Goal: Register for event/course

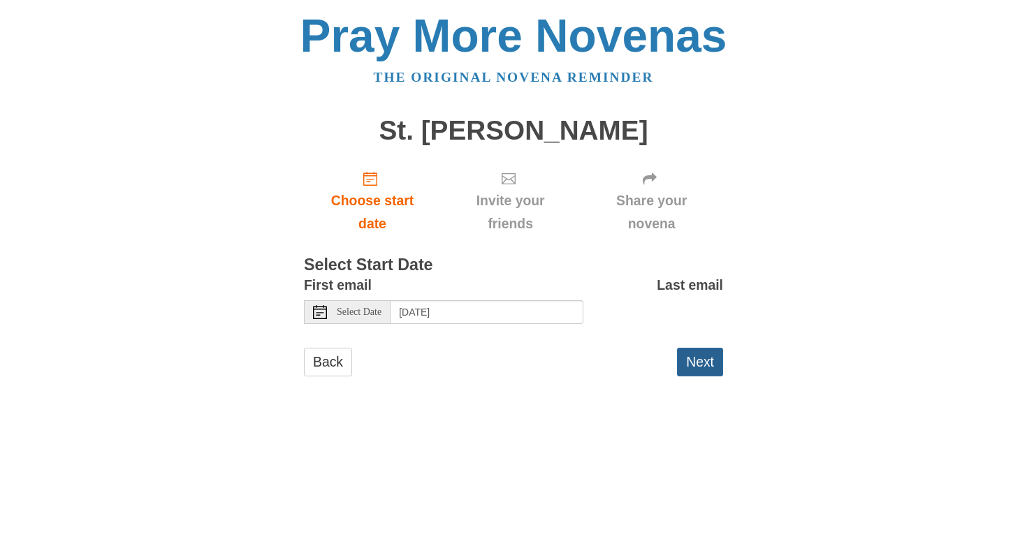
click at [690, 360] on button "Next" at bounding box center [700, 362] width 46 height 29
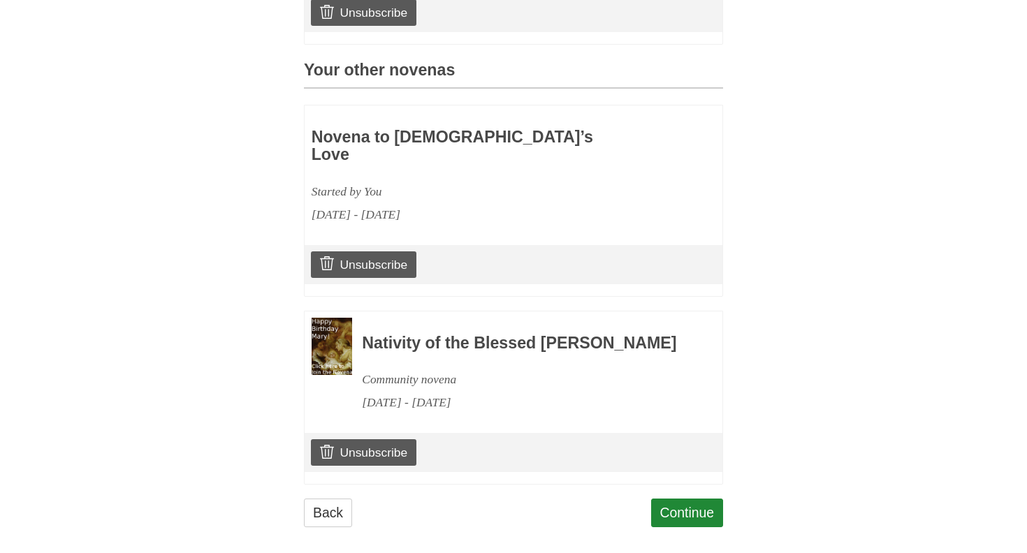
scroll to position [562, 0]
click at [705, 506] on link "Continue" at bounding box center [687, 513] width 73 height 29
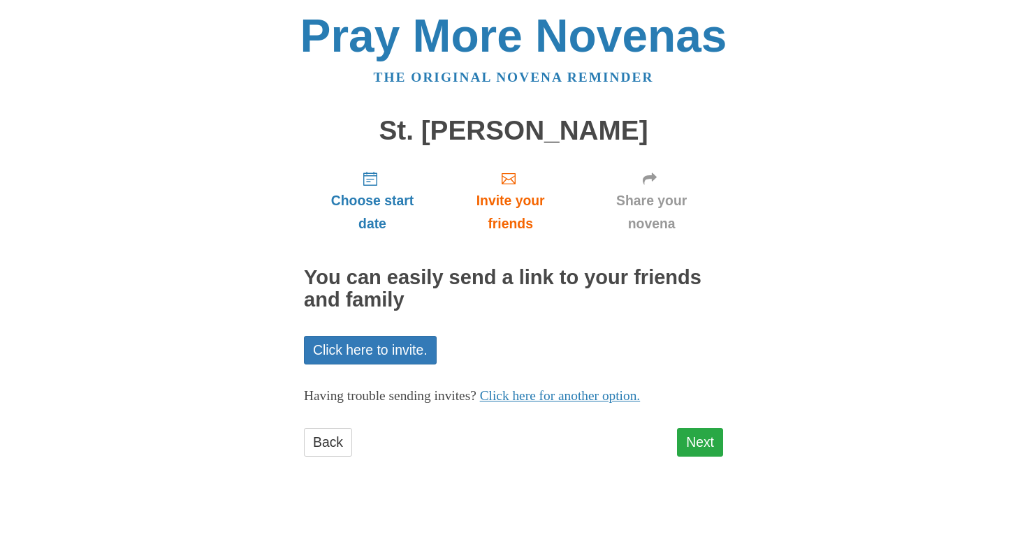
click at [696, 440] on link "Next" at bounding box center [700, 442] width 46 height 29
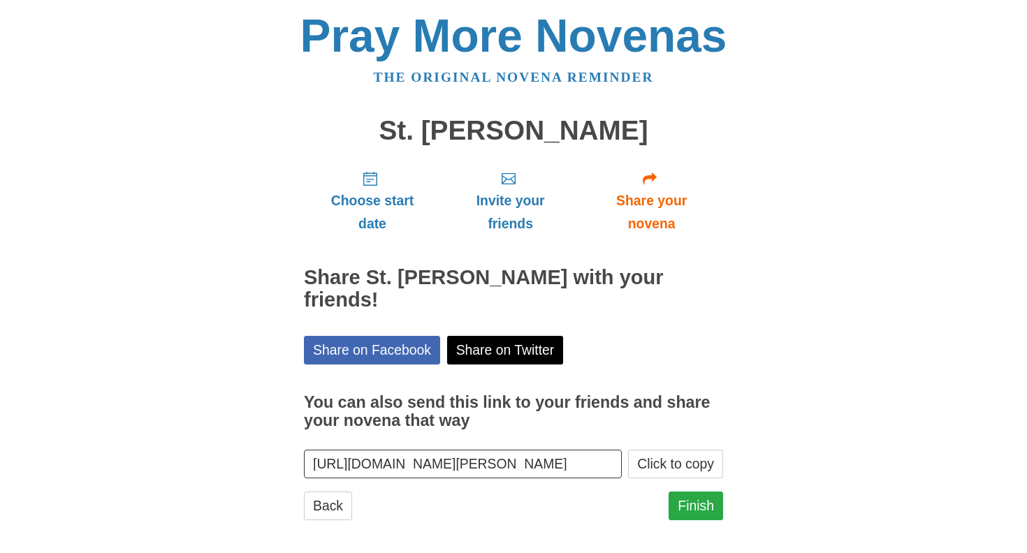
click at [684, 494] on link "Finish" at bounding box center [695, 506] width 54 height 29
